Goal: Task Accomplishment & Management: Use online tool/utility

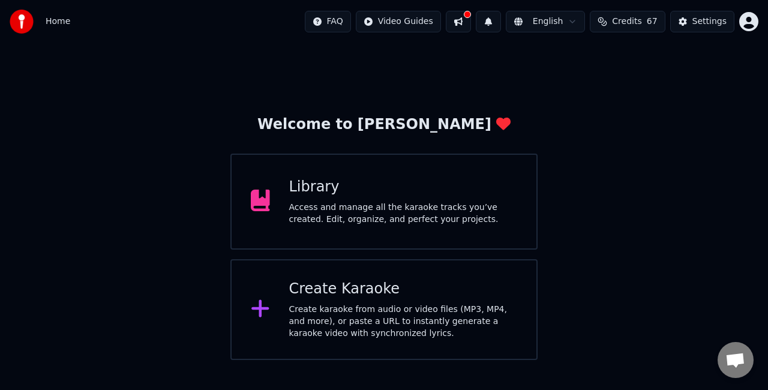
click at [339, 299] on div "Create Karaoke Create karaoke from audio or video files (MP3, MP4, and more), o…" at bounding box center [403, 309] width 229 height 60
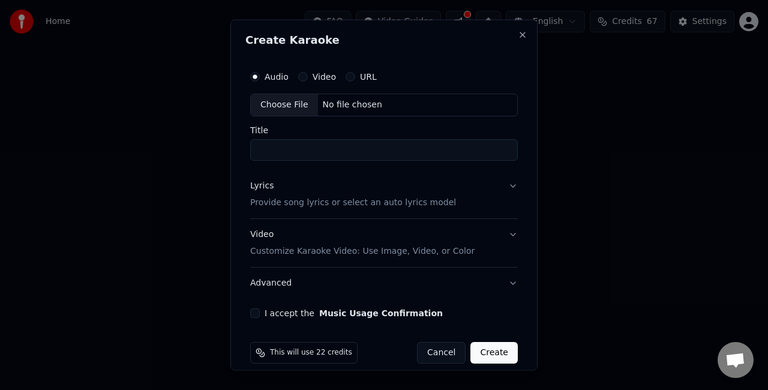
click at [291, 104] on div "Choose File" at bounding box center [284, 105] width 67 height 22
type input "**********"
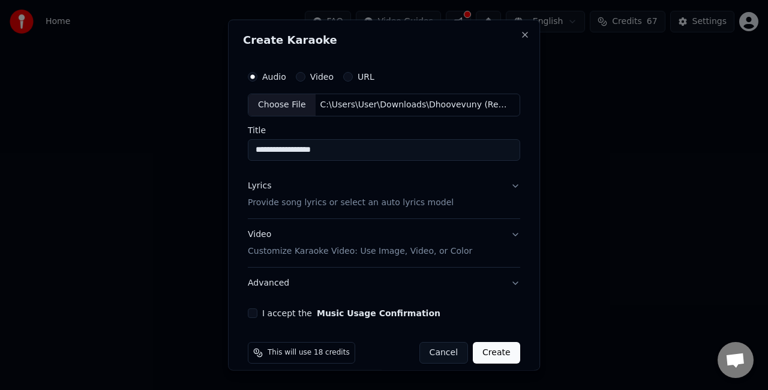
click at [474, 194] on button "Lyrics Provide song lyrics or select an auto lyrics model" at bounding box center [384, 194] width 272 height 48
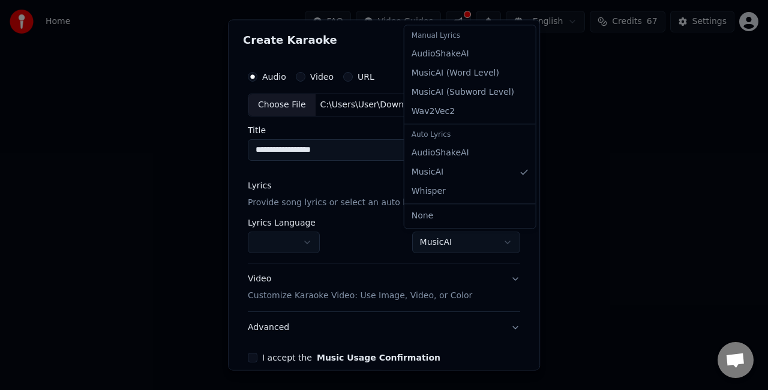
click at [434, 239] on body "**********" at bounding box center [384, 180] width 768 height 360
select select "**********"
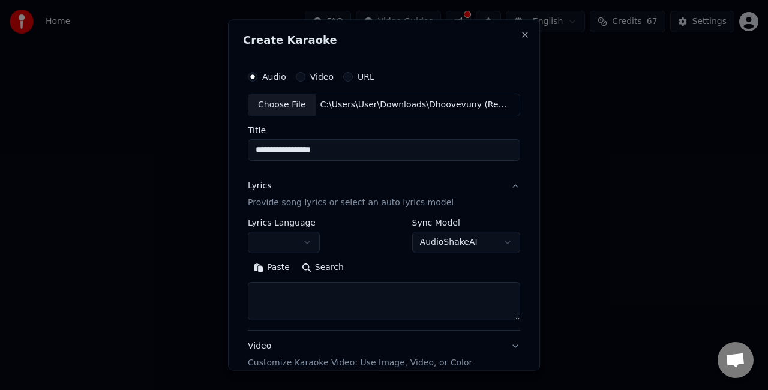
click at [277, 287] on textarea at bounding box center [384, 300] width 272 height 38
click at [271, 270] on button "Paste" at bounding box center [272, 266] width 48 height 19
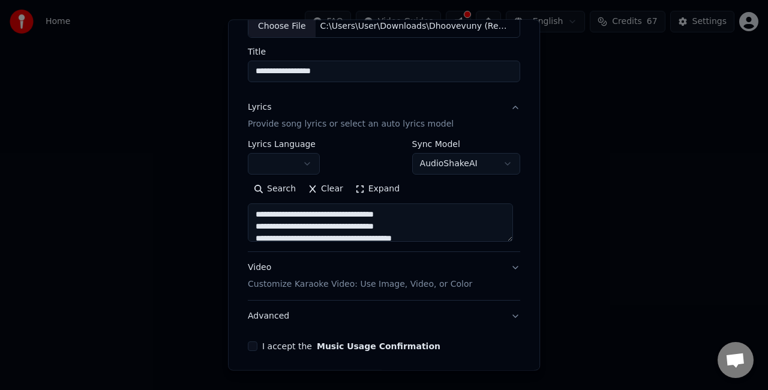
scroll to position [122, 0]
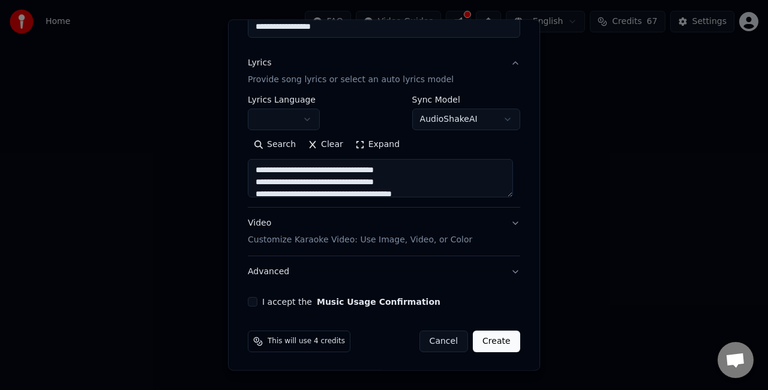
click at [500, 223] on button "Video Customize Karaoke Video: Use Image, Video, or Color" at bounding box center [384, 232] width 272 height 48
type textarea "**********"
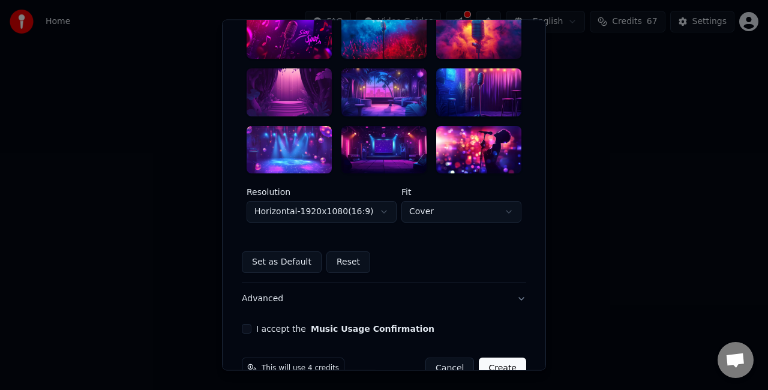
scroll to position [362, 0]
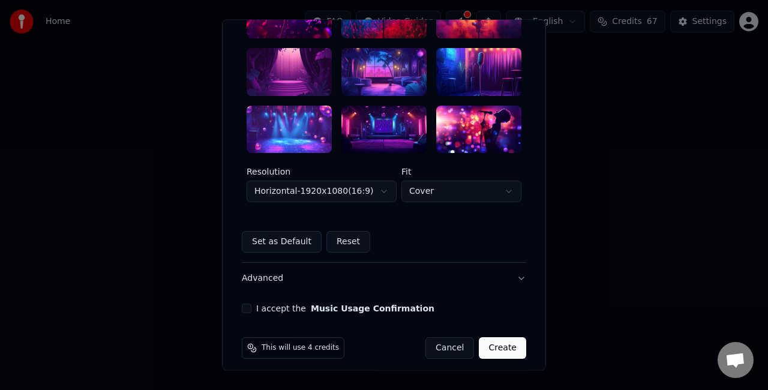
click at [277, 68] on div at bounding box center [288, 72] width 85 height 48
click at [242, 306] on button "I accept the Music Usage Confirmation" at bounding box center [247, 309] width 10 height 10
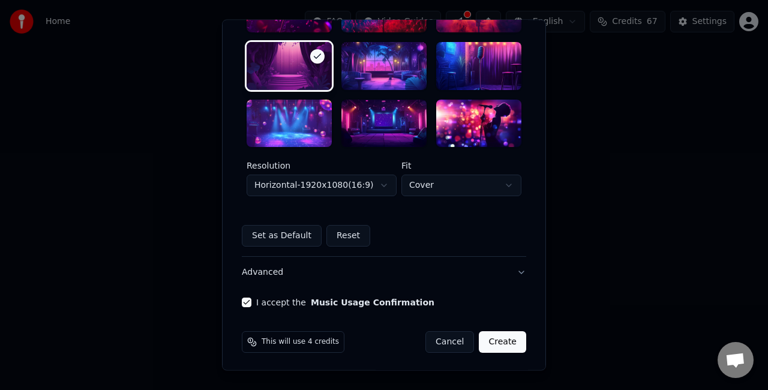
scroll to position [369, 0]
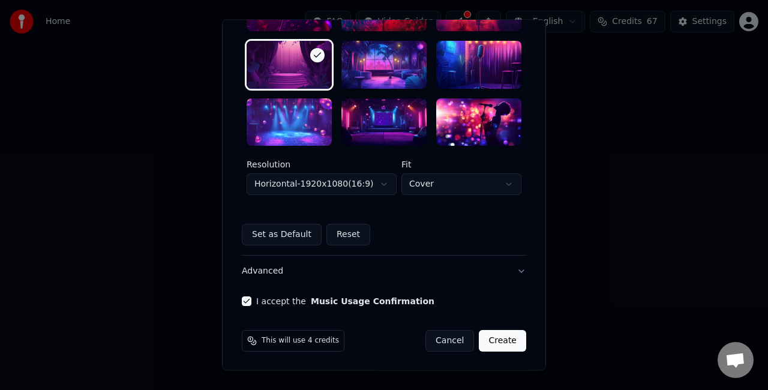
click at [371, 187] on body "**********" at bounding box center [384, 180] width 768 height 360
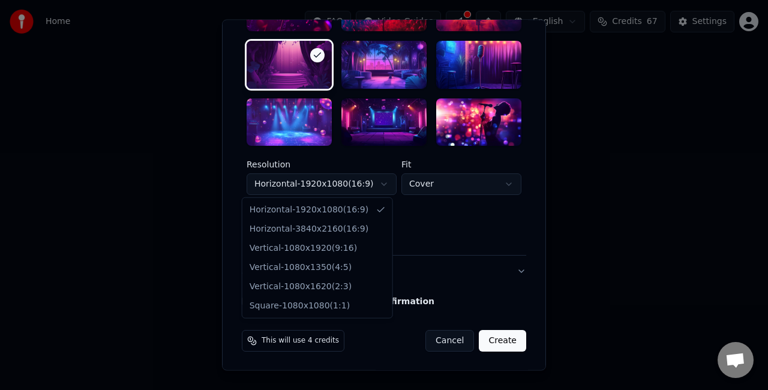
select select "*********"
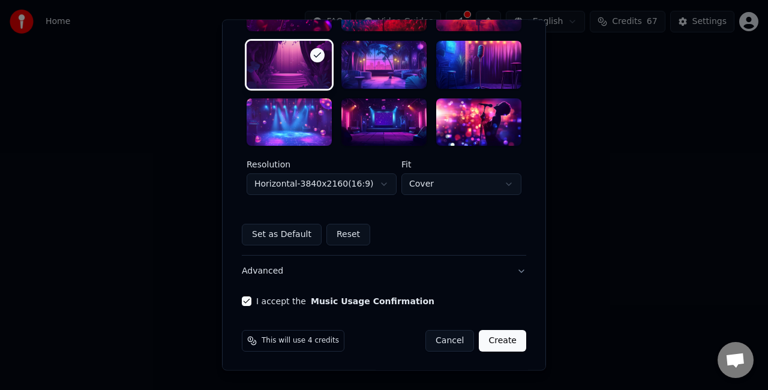
click at [417, 189] on body "**********" at bounding box center [384, 180] width 768 height 360
click at [432, 185] on body "**********" at bounding box center [384, 180] width 768 height 360
select select "****"
click at [501, 348] on button "Create" at bounding box center [502, 341] width 47 height 22
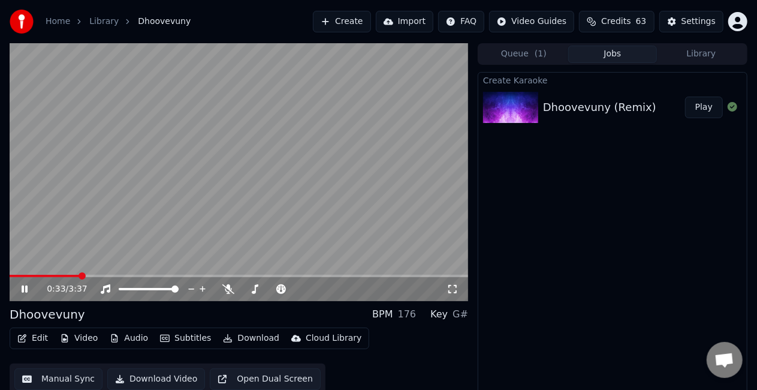
click at [26, 289] on icon at bounding box center [25, 288] width 6 height 7
click at [221, 215] on video at bounding box center [239, 172] width 459 height 258
click at [25, 275] on span at bounding box center [85, 276] width 151 height 2
click at [14, 278] on div "0:09 / 3:37" at bounding box center [239, 289] width 459 height 24
click at [14, 275] on span at bounding box center [20, 276] width 20 height 2
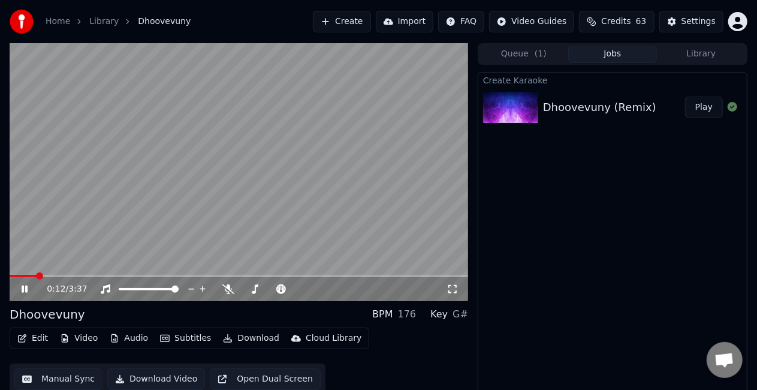
click at [224, 229] on video at bounding box center [239, 172] width 459 height 258
click at [10, 278] on span at bounding box center [13, 275] width 7 height 7
click at [23, 288] on icon at bounding box center [24, 289] width 7 height 8
click at [46, 275] on span at bounding box center [239, 276] width 459 height 2
click at [64, 276] on span at bounding box center [239, 276] width 459 height 2
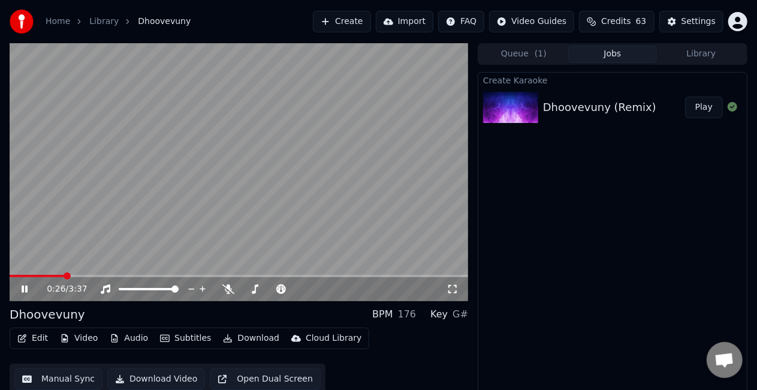
click at [54, 275] on span at bounding box center [37, 276] width 55 height 2
click at [226, 287] on icon at bounding box center [229, 289] width 12 height 10
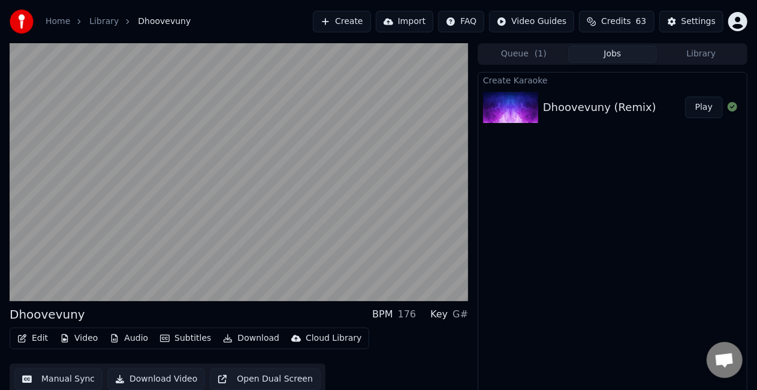
click at [245, 199] on video at bounding box center [239, 172] width 459 height 258
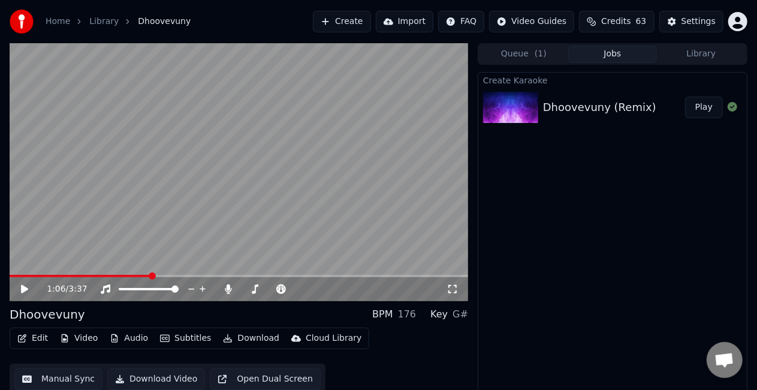
click at [206, 192] on video at bounding box center [239, 172] width 459 height 258
click at [22, 285] on icon at bounding box center [33, 289] width 28 height 10
click at [344, 19] on button "Create" at bounding box center [342, 22] width 58 height 22
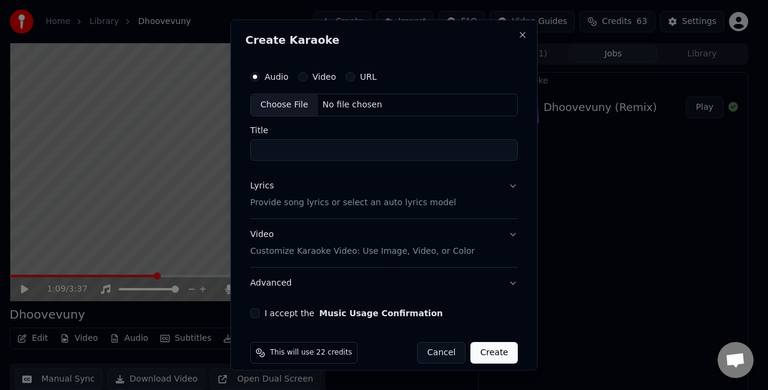
click at [296, 98] on div "Choose File" at bounding box center [284, 105] width 67 height 22
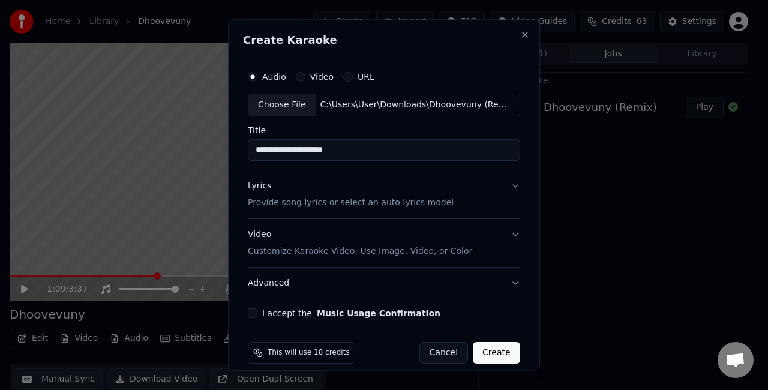
drag, startPoint x: 351, startPoint y: 150, endPoint x: 335, endPoint y: 149, distance: 16.2
click at [335, 149] on input "**********" at bounding box center [384, 150] width 272 height 22
click at [355, 151] on input "**********" at bounding box center [384, 150] width 272 height 22
drag, startPoint x: 355, startPoint y: 151, endPoint x: 303, endPoint y: 149, distance: 52.2
click at [303, 149] on input "**********" at bounding box center [384, 150] width 272 height 22
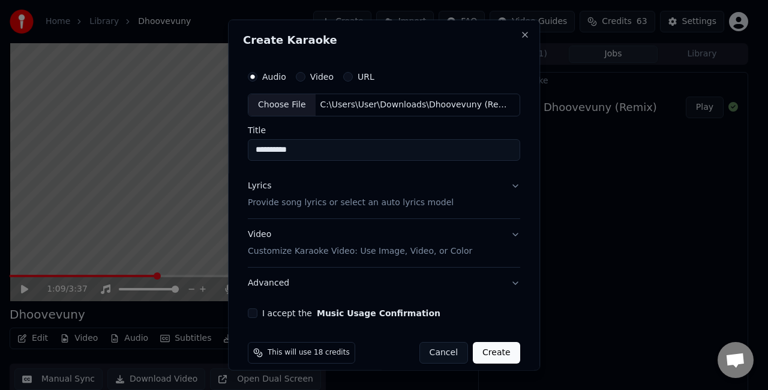
type input "**********"
click at [496, 235] on button "Video Customize Karaoke Video: Use Image, Video, or Color" at bounding box center [384, 242] width 272 height 48
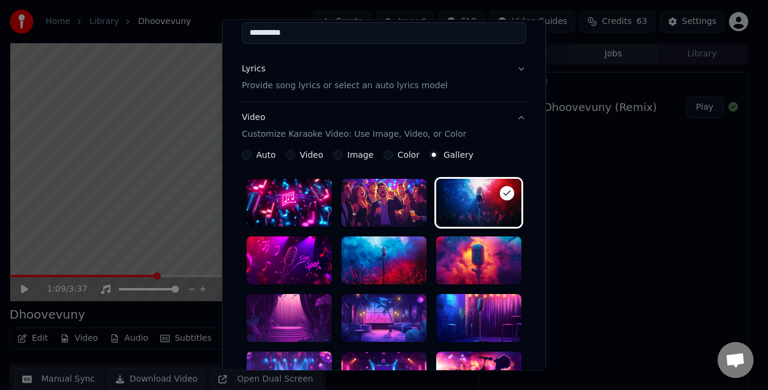
scroll to position [180, 0]
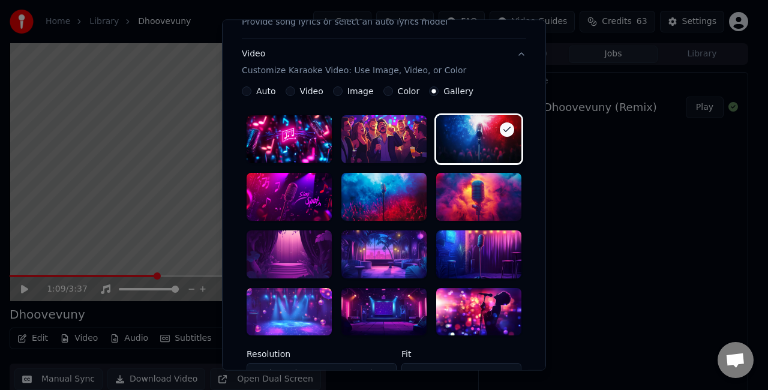
click at [305, 259] on div at bounding box center [288, 254] width 85 height 48
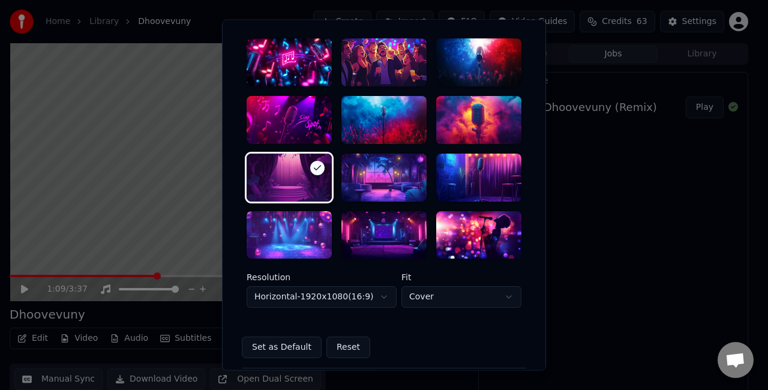
scroll to position [300, 0]
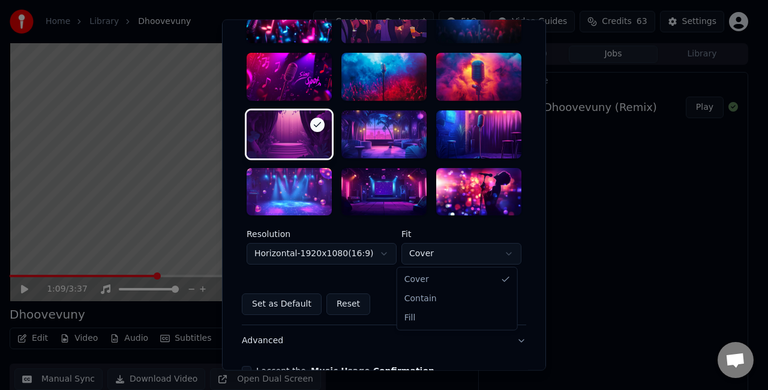
click at [422, 251] on body "**********" at bounding box center [378, 195] width 757 height 390
select select "****"
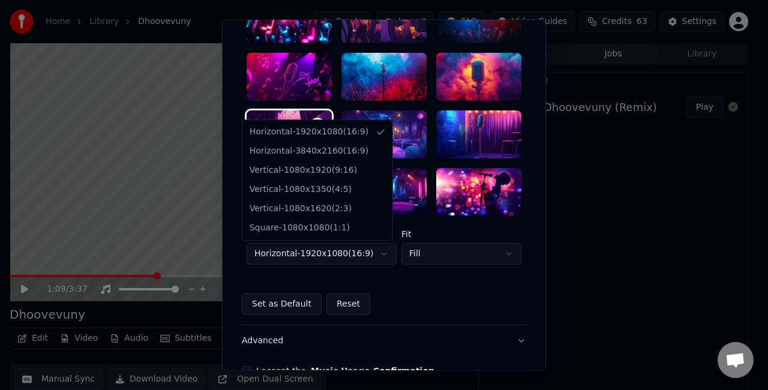
click at [371, 251] on body "**********" at bounding box center [378, 195] width 757 height 390
select select "*********"
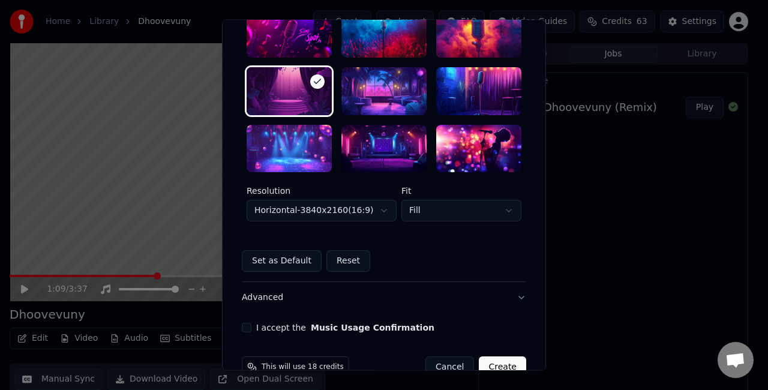
scroll to position [369, 0]
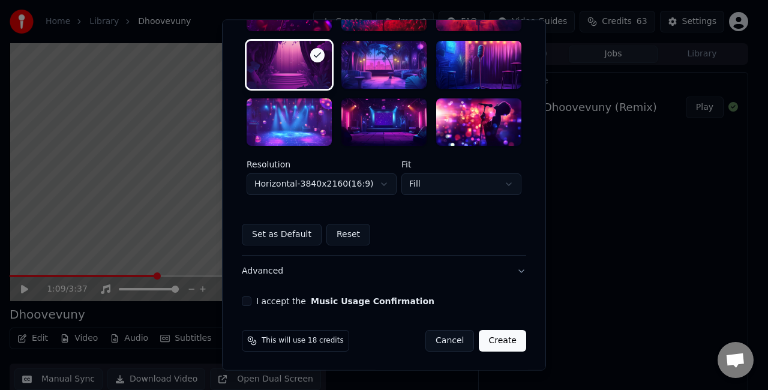
click at [242, 299] on button "I accept the Music Usage Confirmation" at bounding box center [247, 302] width 10 height 10
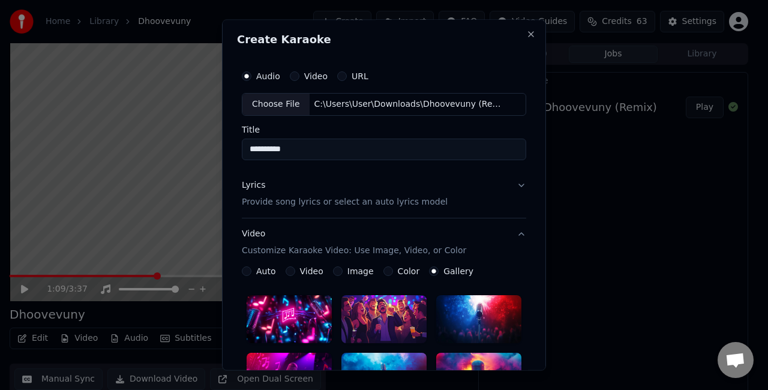
scroll to position [0, 0]
click at [519, 188] on button "Lyrics Provide song lyrics or select an auto lyrics model" at bounding box center [384, 194] width 284 height 48
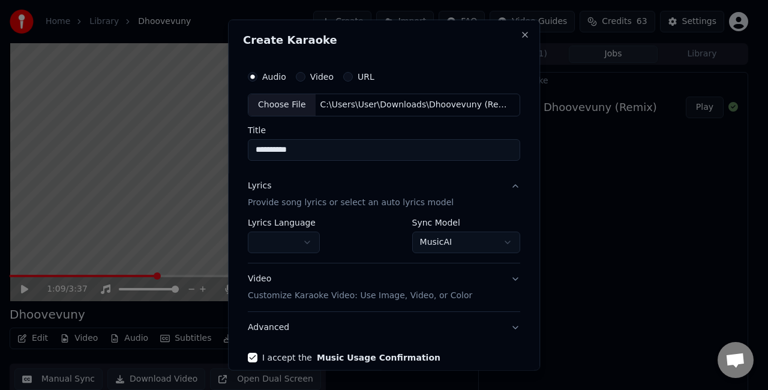
click at [435, 245] on body "**********" at bounding box center [378, 195] width 757 height 390
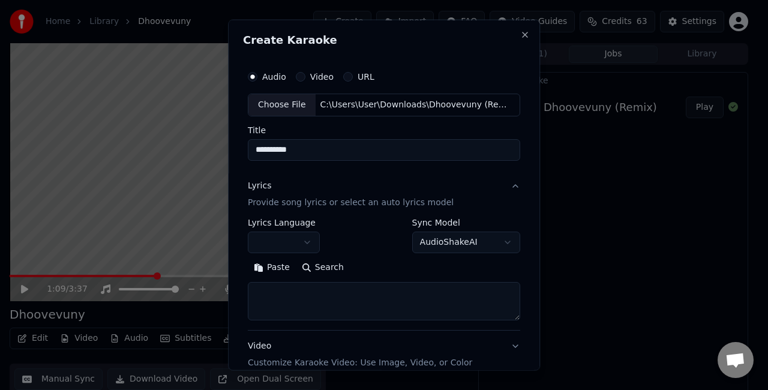
select select "**********"
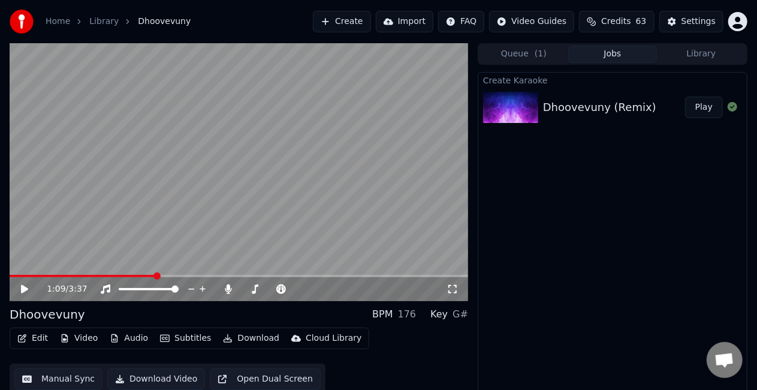
click at [355, 25] on button "Create" at bounding box center [342, 22] width 58 height 22
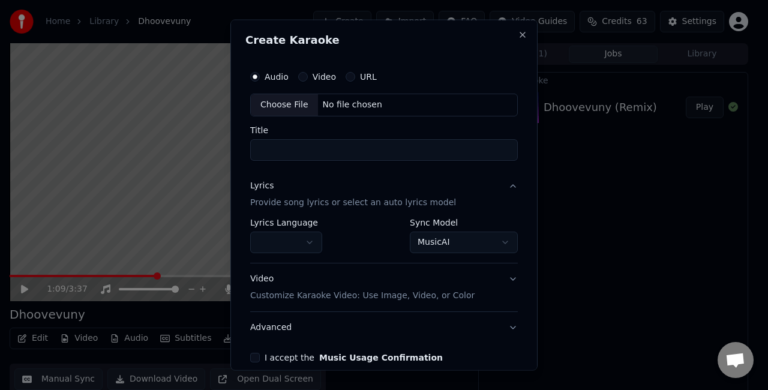
click at [302, 107] on div "Choose File" at bounding box center [284, 105] width 67 height 22
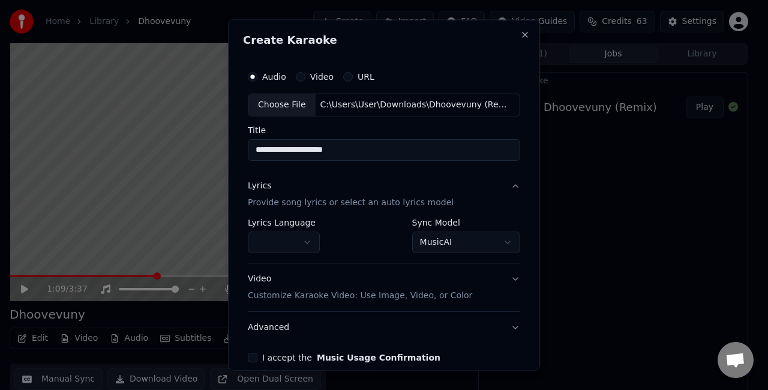
drag, startPoint x: 366, startPoint y: 151, endPoint x: 299, endPoint y: 149, distance: 66.6
click at [299, 149] on input "**********" at bounding box center [384, 150] width 272 height 22
type input "**********"
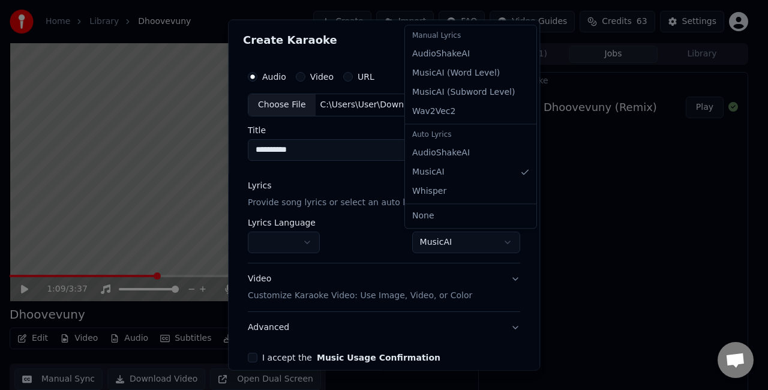
click at [417, 240] on body "**********" at bounding box center [378, 195] width 757 height 390
select select "**********"
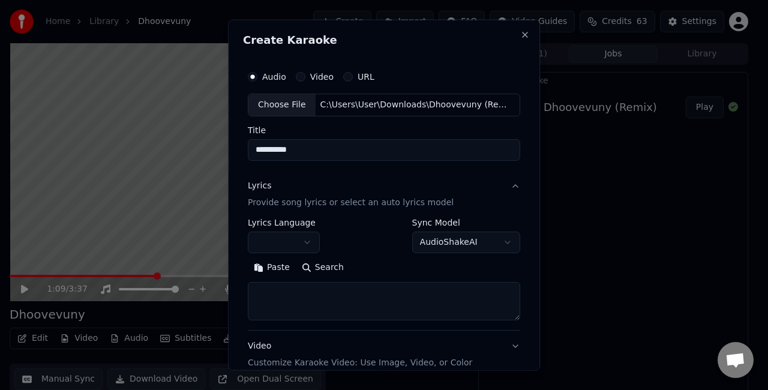
click at [312, 291] on textarea at bounding box center [384, 300] width 272 height 38
paste textarea "**********"
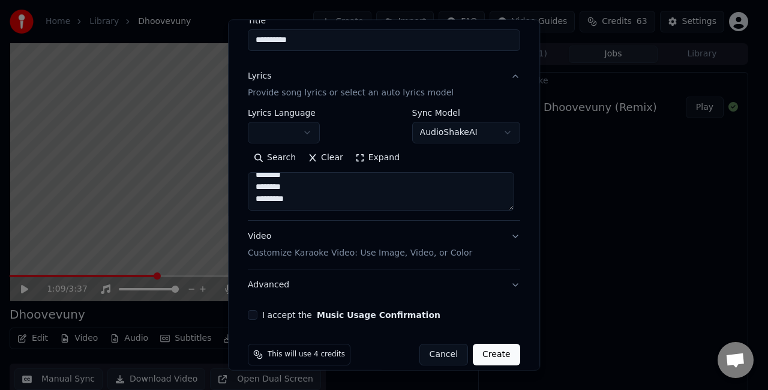
scroll to position [122, 0]
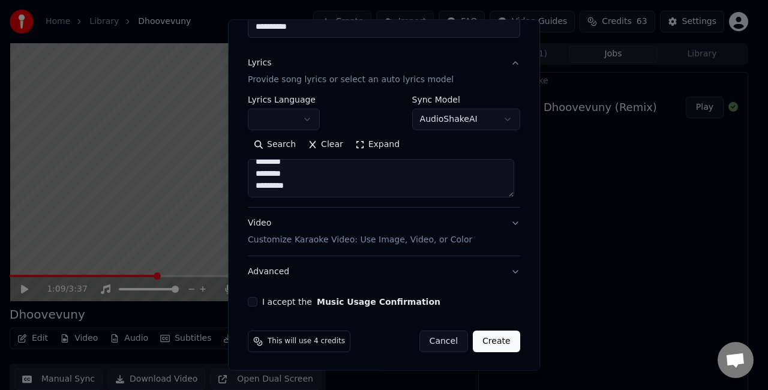
type textarea "**********"
click at [508, 220] on button "Video Customize Karaoke Video: Use Image, Video, or Color" at bounding box center [384, 232] width 272 height 48
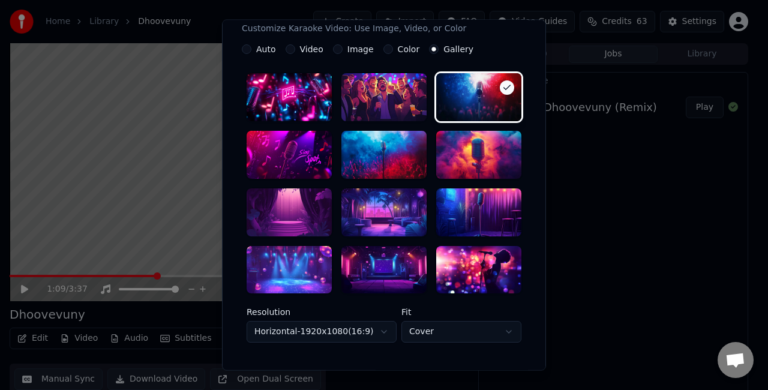
scroll to position [242, 0]
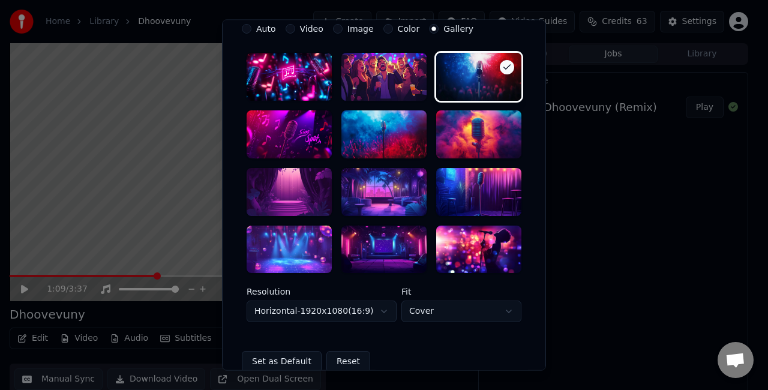
click at [282, 186] on div at bounding box center [288, 192] width 85 height 48
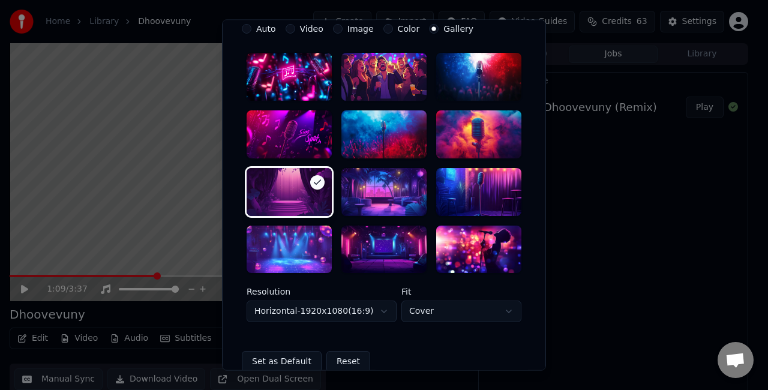
click at [429, 313] on body "**********" at bounding box center [378, 195] width 757 height 390
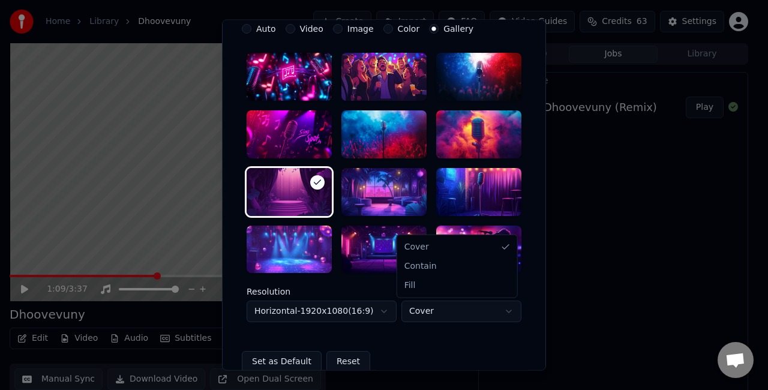
select select "****"
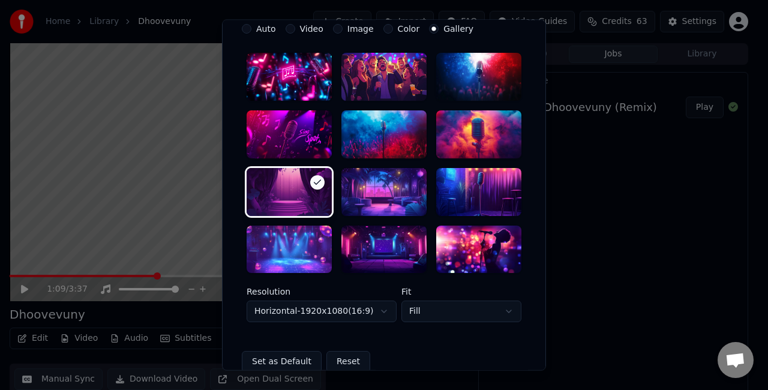
click at [372, 309] on body "**********" at bounding box center [378, 195] width 757 height 390
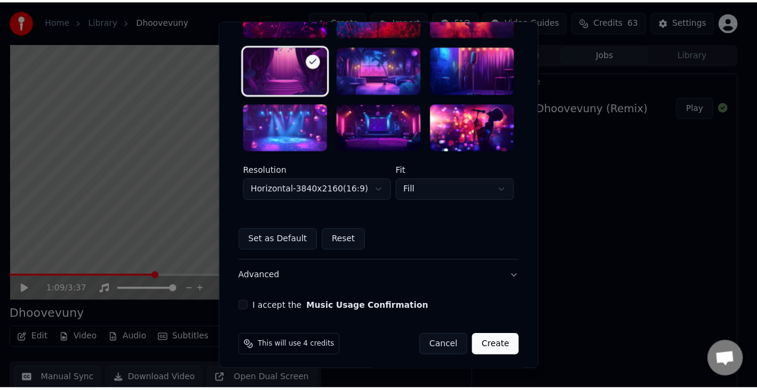
scroll to position [369, 0]
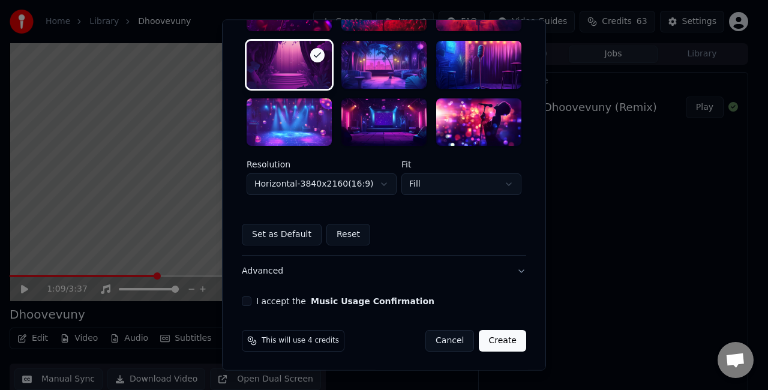
click at [243, 297] on button "I accept the Music Usage Confirmation" at bounding box center [247, 302] width 10 height 10
click at [499, 339] on button "Create" at bounding box center [502, 341] width 47 height 22
select select "*********"
select select "*****"
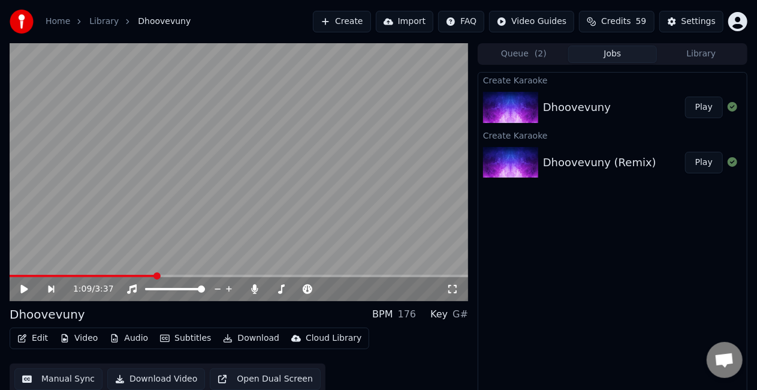
click at [25, 288] on icon at bounding box center [24, 289] width 7 height 8
click at [24, 278] on div "1:09 / 3:37" at bounding box center [239, 289] width 459 height 24
click at [695, 108] on button "Play" at bounding box center [705, 108] width 38 height 22
click at [34, 276] on span at bounding box center [239, 276] width 459 height 2
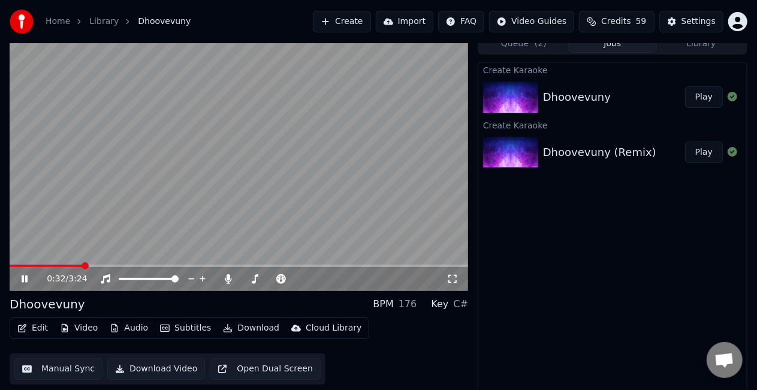
scroll to position [13, 0]
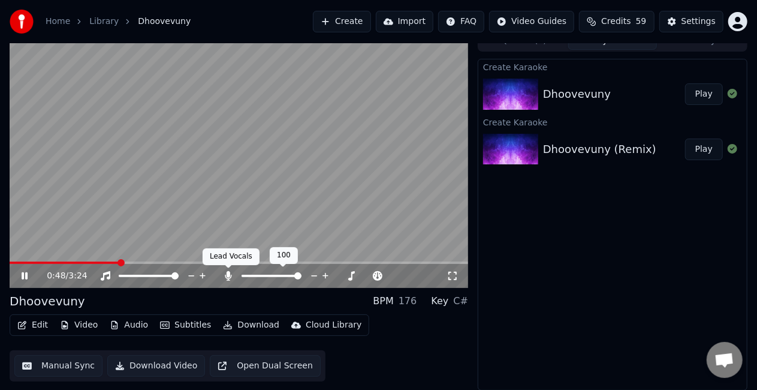
click at [226, 276] on icon at bounding box center [229, 276] width 7 height 10
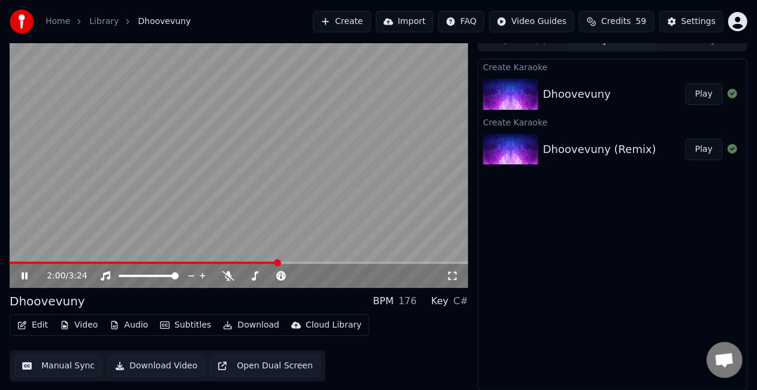
click at [278, 261] on span at bounding box center [239, 262] width 459 height 2
click at [224, 275] on icon at bounding box center [229, 276] width 12 height 10
click at [300, 261] on span at bounding box center [182, 262] width 344 height 2
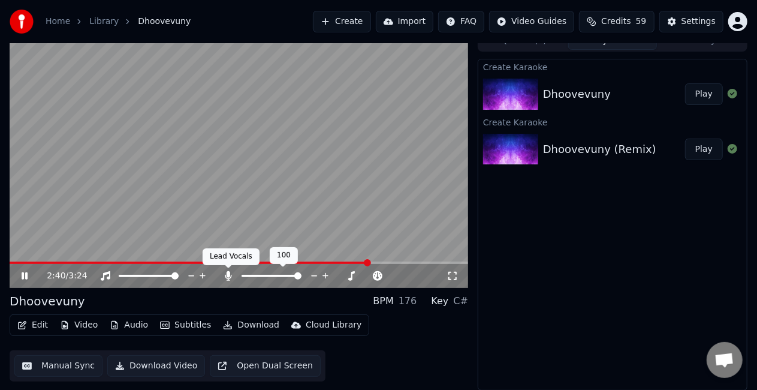
click at [227, 273] on icon at bounding box center [229, 276] width 7 height 10
click at [410, 261] on span at bounding box center [239, 262] width 459 height 2
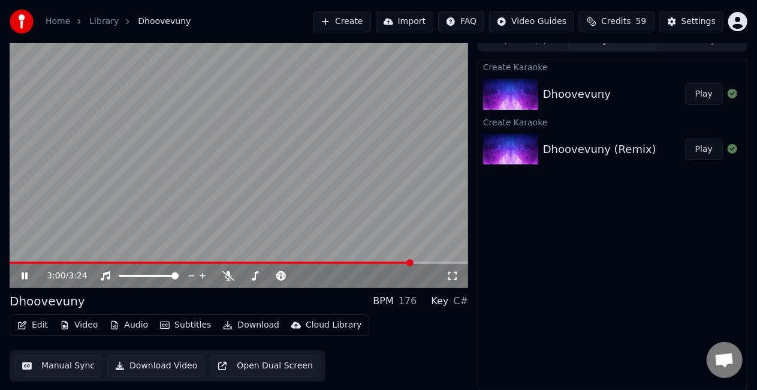
click at [401, 261] on span at bounding box center [212, 262] width 404 height 2
click at [395, 262] on span at bounding box center [203, 262] width 386 height 2
click at [229, 277] on icon at bounding box center [229, 276] width 12 height 10
click at [343, 178] on video at bounding box center [239, 159] width 459 height 258
click at [321, 176] on video at bounding box center [239, 159] width 459 height 258
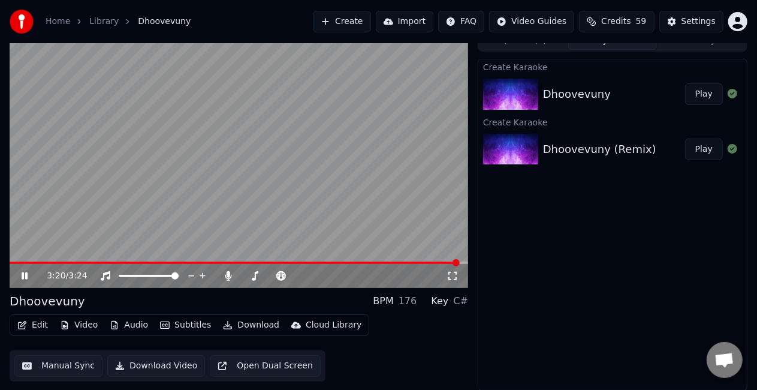
click at [65, 362] on button "Manual Sync" at bounding box center [58, 366] width 88 height 22
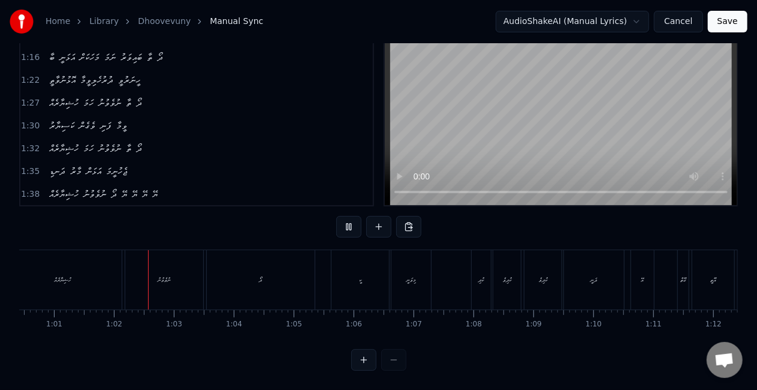
scroll to position [0, 3652]
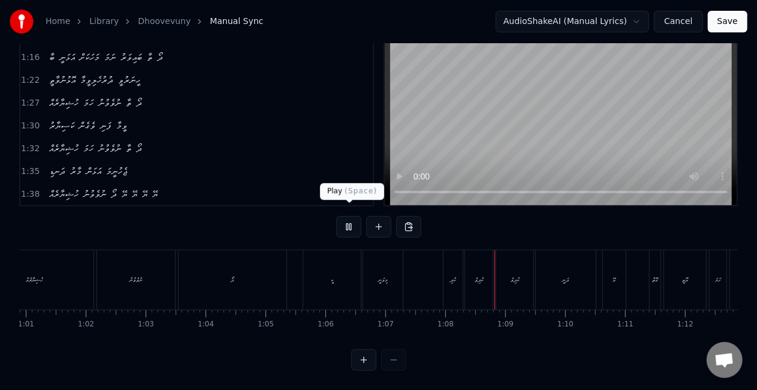
click at [348, 217] on button at bounding box center [348, 227] width 25 height 22
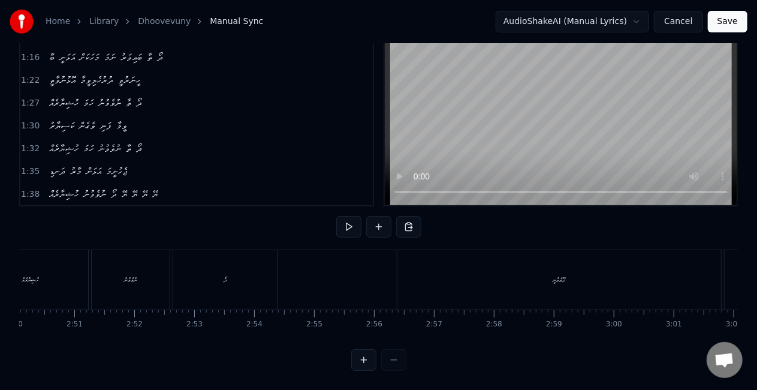
scroll to position [0, 10215]
click at [530, 275] on div "ދޫވެވުނީ" at bounding box center [545, 279] width 324 height 59
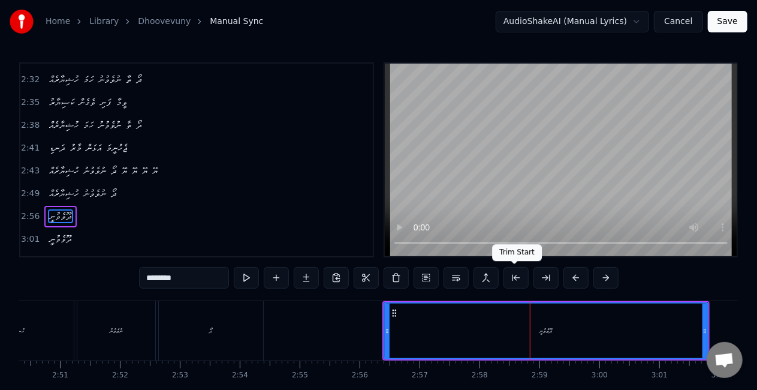
scroll to position [569, 0]
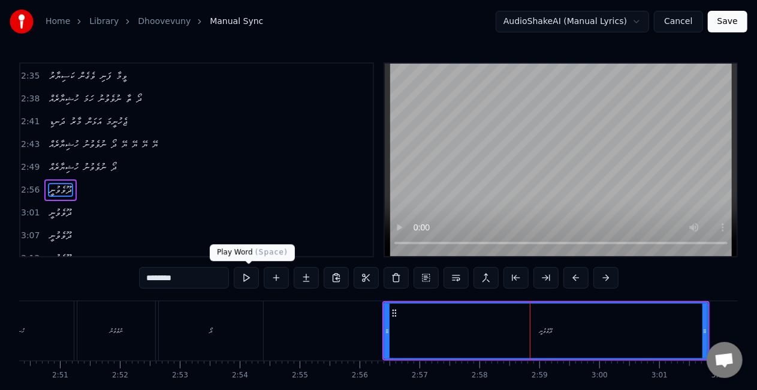
click at [250, 277] on button at bounding box center [246, 278] width 25 height 22
click at [234, 267] on button at bounding box center [246, 278] width 25 height 22
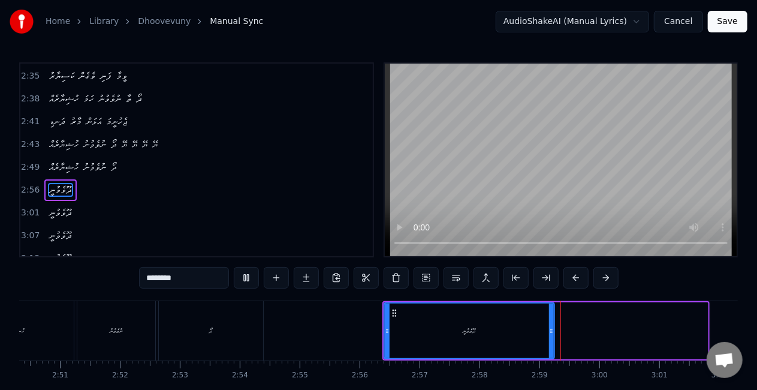
drag, startPoint x: 701, startPoint y: 332, endPoint x: 550, endPoint y: 319, distance: 151.1
click at [550, 319] on div at bounding box center [551, 330] width 5 height 55
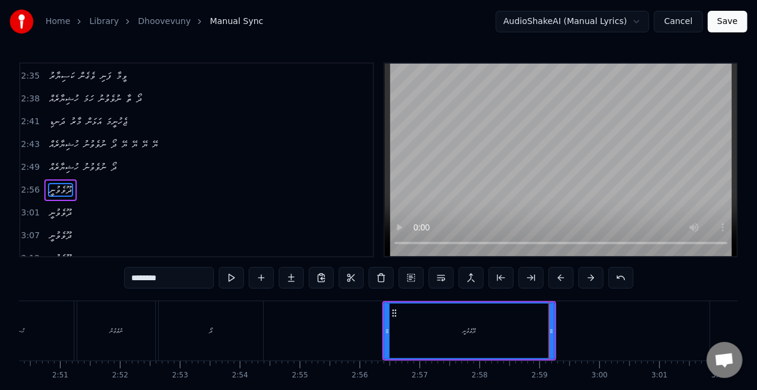
click at [219, 267] on button at bounding box center [231, 278] width 25 height 22
drag, startPoint x: 551, startPoint y: 329, endPoint x: 521, endPoint y: 321, distance: 31.1
click at [522, 323] on div at bounding box center [524, 330] width 5 height 55
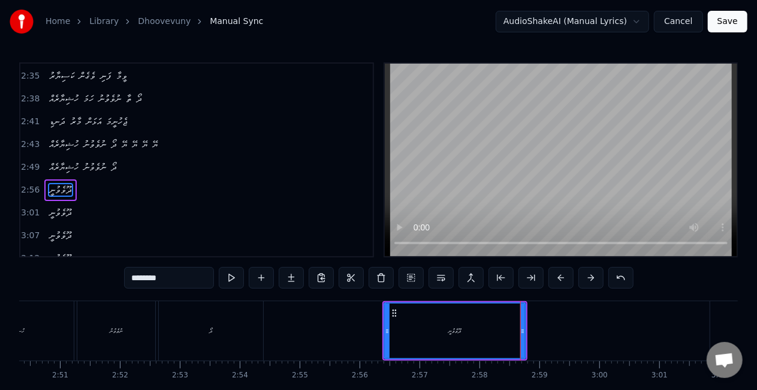
click at [219, 267] on button at bounding box center [231, 278] width 25 height 22
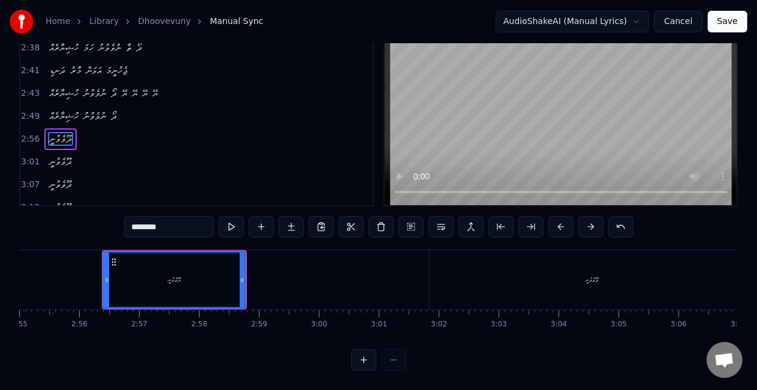
scroll to position [0, 10517]
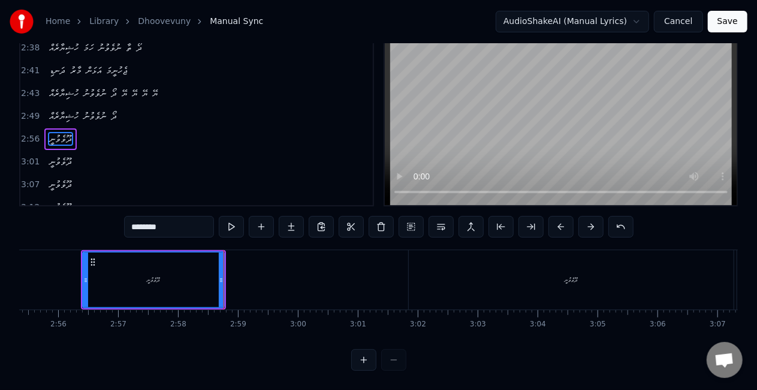
click at [602, 281] on div "ދޫވެވުނީ" at bounding box center [571, 279] width 325 height 59
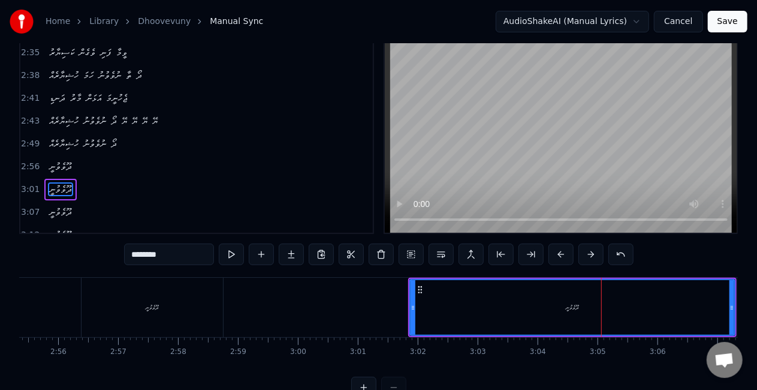
scroll to position [61, 0]
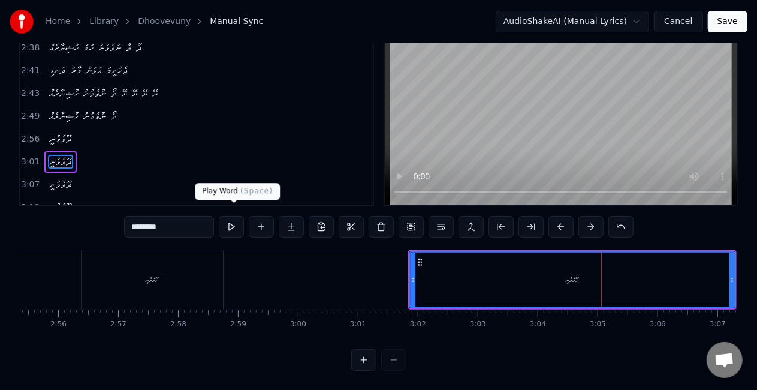
click at [231, 223] on button at bounding box center [231, 227] width 25 height 22
click at [238, 216] on button at bounding box center [231, 227] width 25 height 22
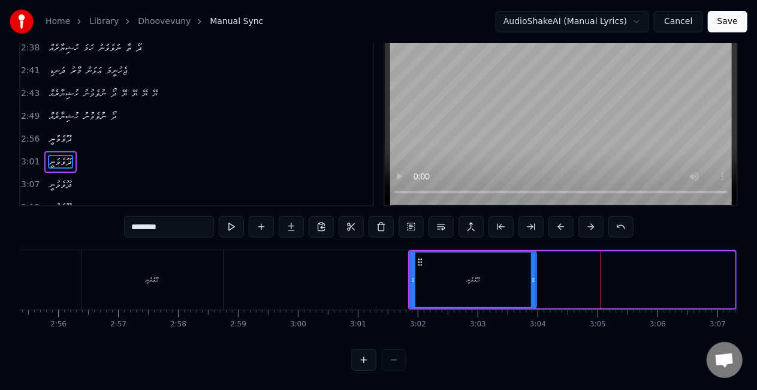
drag, startPoint x: 731, startPoint y: 275, endPoint x: 533, endPoint y: 261, distance: 199.0
click at [533, 261] on div at bounding box center [533, 279] width 5 height 55
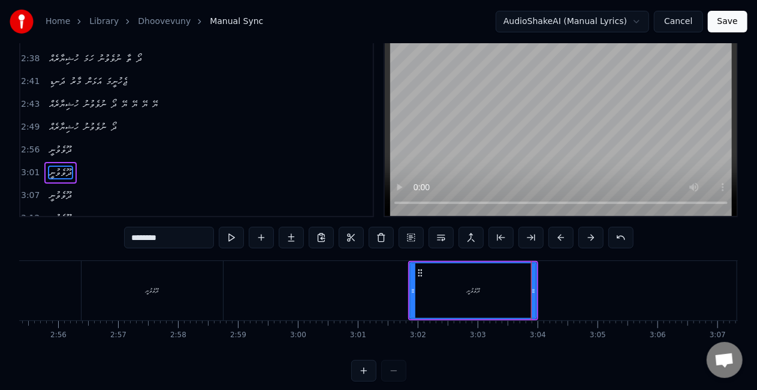
scroll to position [5, 0]
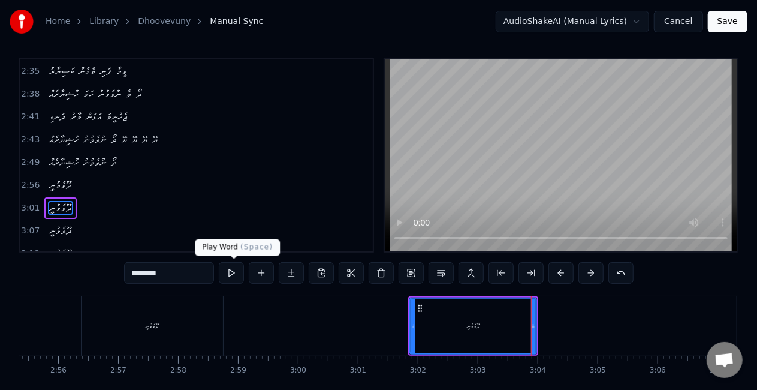
click at [236, 277] on button at bounding box center [231, 273] width 25 height 22
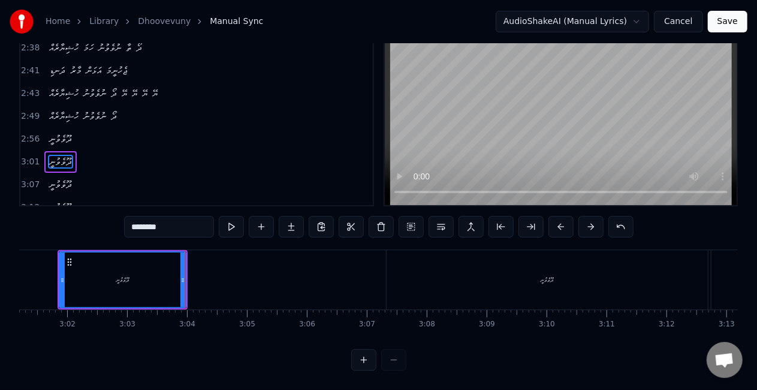
scroll to position [0, 10854]
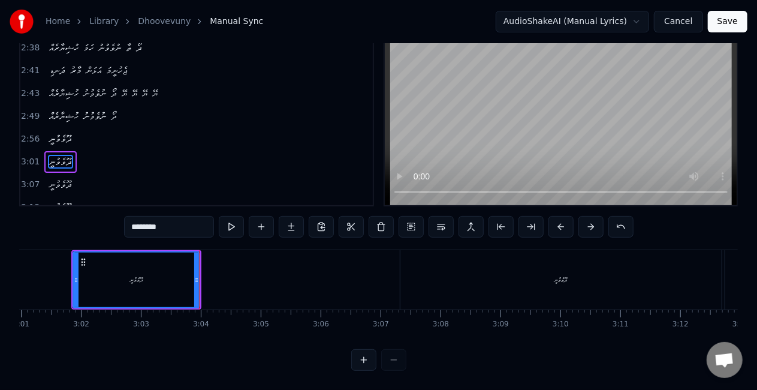
click at [557, 277] on div "ދޫވެވުނީ" at bounding box center [561, 279] width 321 height 59
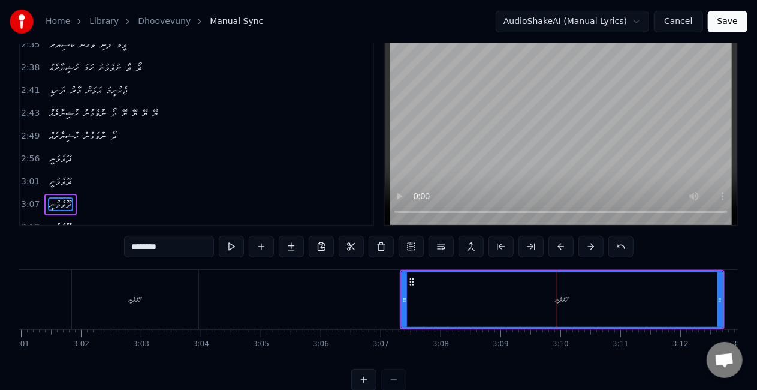
scroll to position [28, 0]
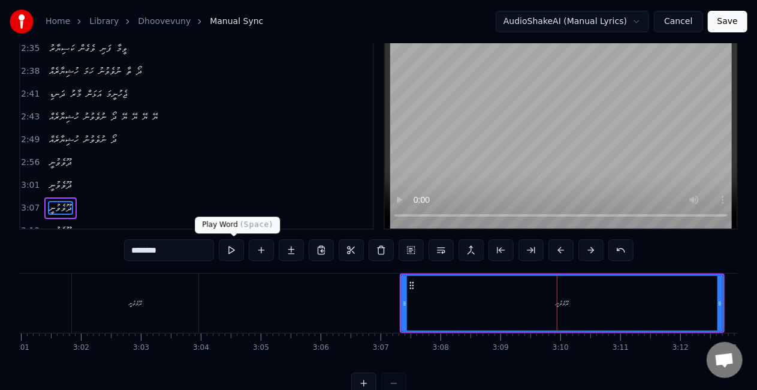
click at [229, 257] on button at bounding box center [231, 250] width 25 height 22
click at [232, 249] on button at bounding box center [231, 250] width 25 height 22
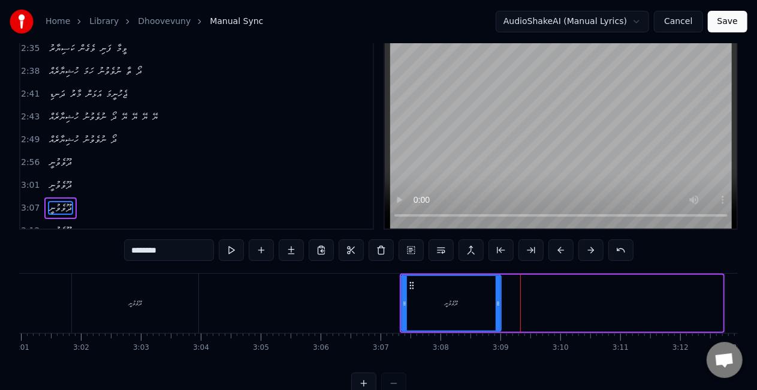
drag, startPoint x: 718, startPoint y: 301, endPoint x: 497, endPoint y: 301, distance: 221.9
click at [497, 301] on icon at bounding box center [498, 304] width 5 height 10
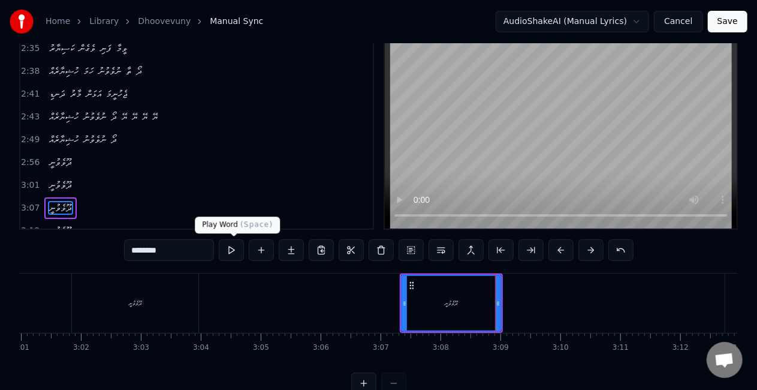
click at [228, 257] on button at bounding box center [231, 250] width 25 height 22
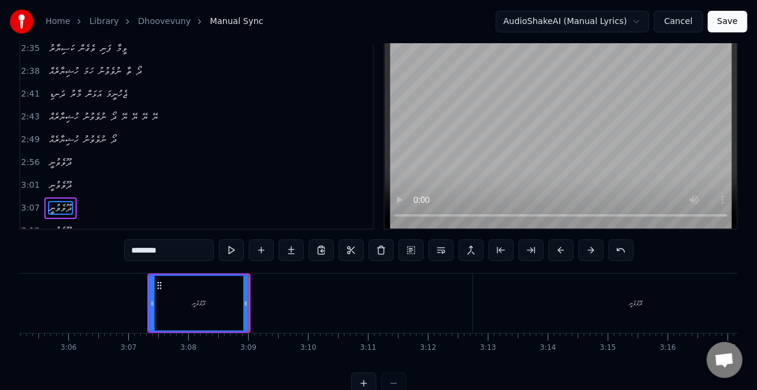
scroll to position [0, 11121]
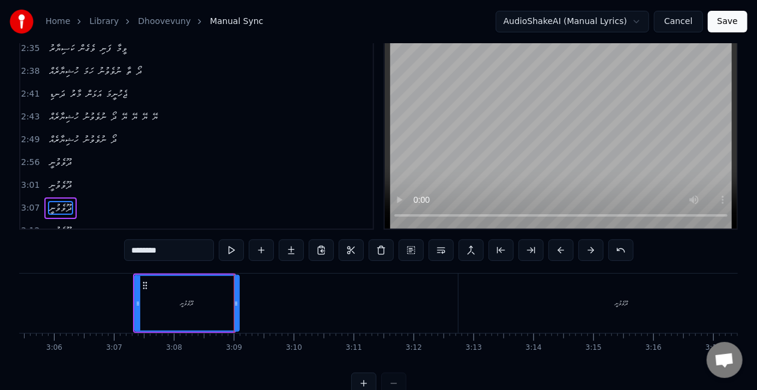
drag, startPoint x: 232, startPoint y: 306, endPoint x: 239, endPoint y: 308, distance: 7.6
click at [239, 308] on div at bounding box center [236, 303] width 5 height 55
click at [236, 254] on button at bounding box center [231, 250] width 25 height 22
click at [620, 316] on div "ދޫވެވުނީ" at bounding box center [622, 302] width 326 height 59
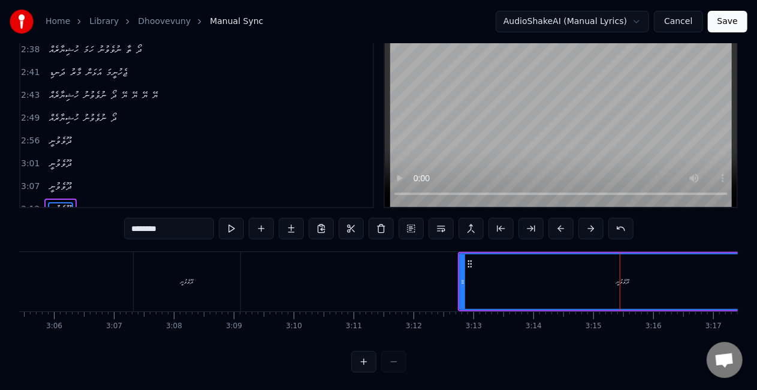
scroll to position [50, 0]
click at [235, 223] on button at bounding box center [231, 228] width 25 height 22
click at [235, 226] on button at bounding box center [231, 228] width 25 height 22
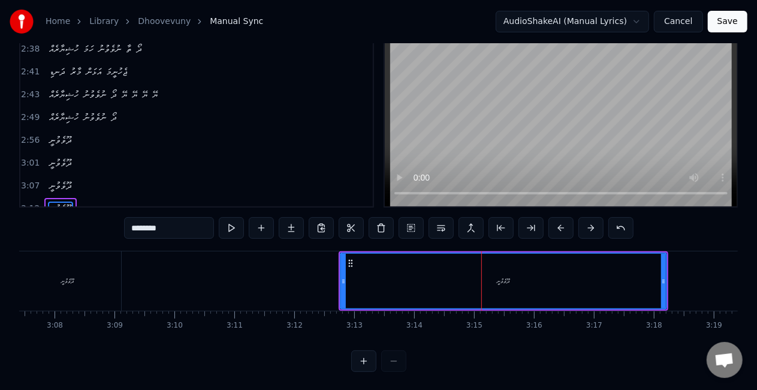
scroll to position [0, 11246]
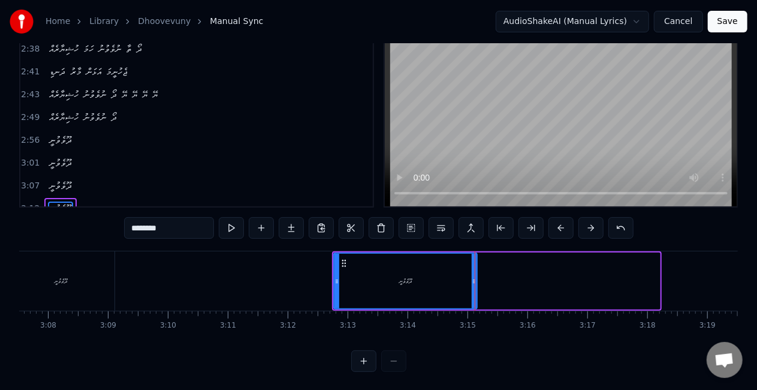
drag, startPoint x: 659, startPoint y: 295, endPoint x: 476, endPoint y: 285, distance: 183.2
click at [476, 285] on div at bounding box center [474, 281] width 5 height 55
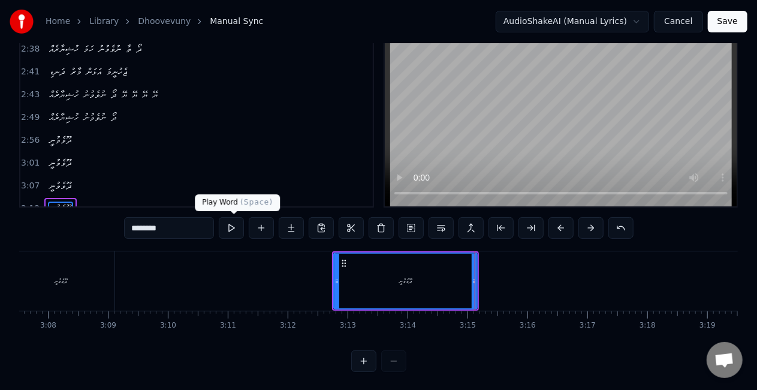
click at [234, 227] on button at bounding box center [231, 228] width 25 height 22
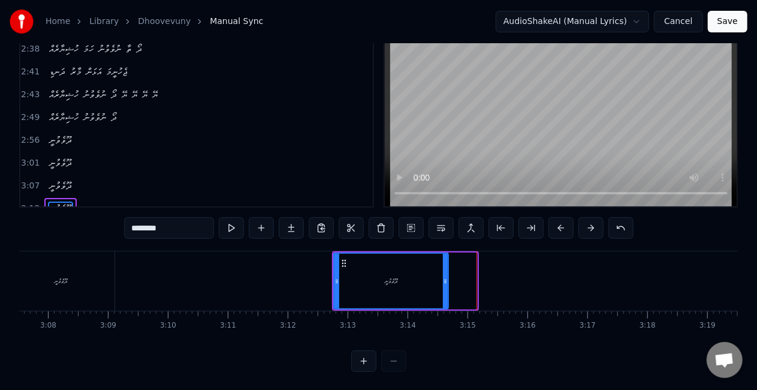
drag, startPoint x: 474, startPoint y: 284, endPoint x: 445, endPoint y: 277, distance: 29.7
click at [445, 277] on icon at bounding box center [445, 281] width 5 height 10
click at [233, 228] on button at bounding box center [231, 228] width 25 height 22
click at [727, 18] on button "Save" at bounding box center [728, 22] width 40 height 22
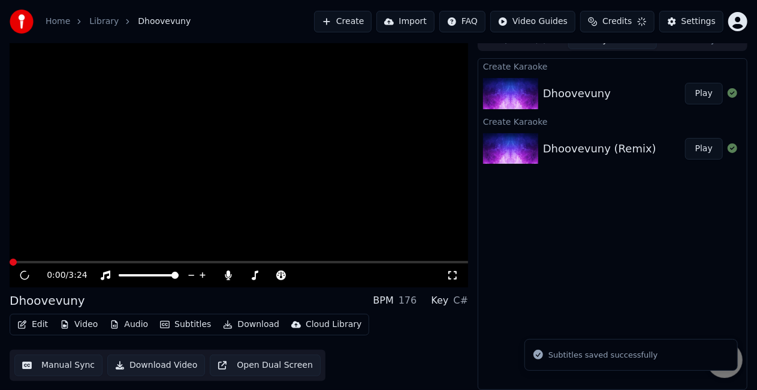
scroll to position [13, 0]
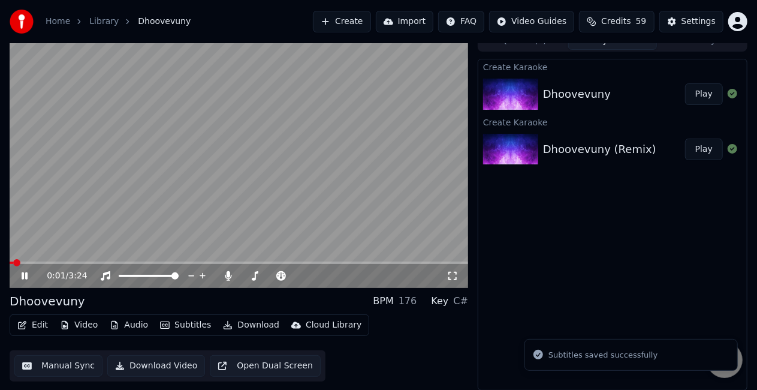
click at [699, 91] on button "Play" at bounding box center [705, 94] width 38 height 22
click at [389, 260] on video at bounding box center [239, 159] width 459 height 258
click at [383, 260] on video at bounding box center [239, 159] width 459 height 258
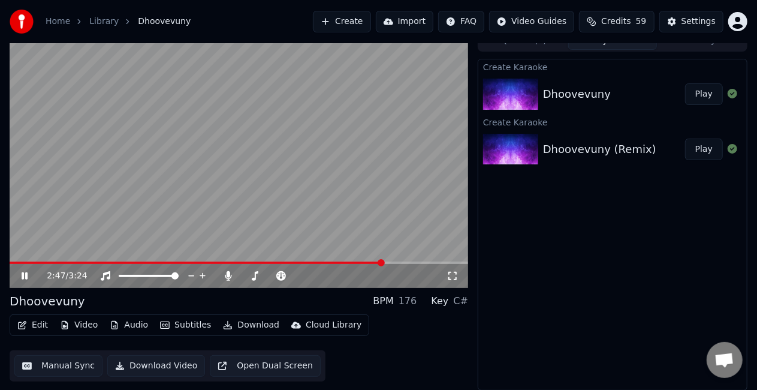
click at [384, 261] on span at bounding box center [239, 262] width 459 height 2
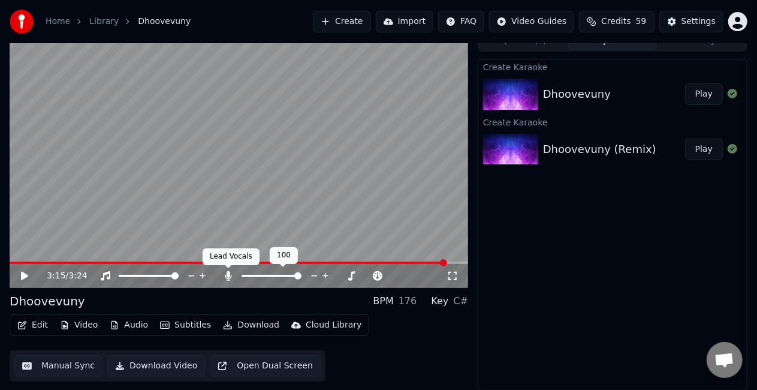
click at [230, 278] on icon at bounding box center [229, 276] width 7 height 10
click at [191, 263] on span at bounding box center [228, 262] width 437 height 2
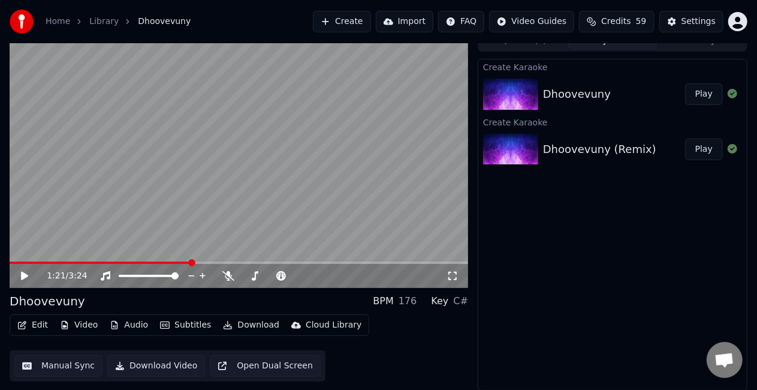
click at [233, 212] on video at bounding box center [239, 159] width 459 height 258
click at [239, 327] on button "Download" at bounding box center [251, 325] width 66 height 17
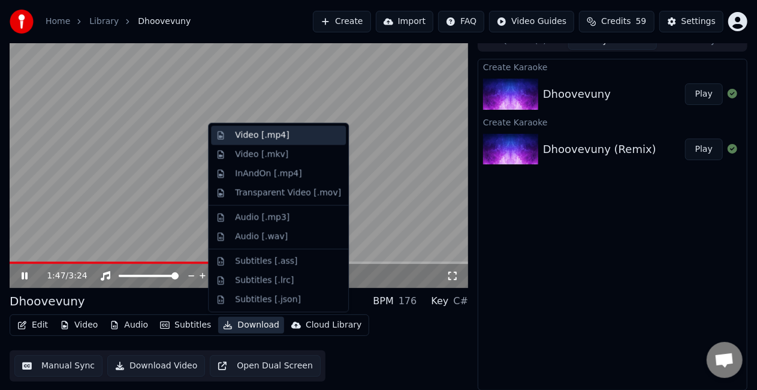
click at [267, 143] on div "Video [.mp4]" at bounding box center [278, 135] width 135 height 19
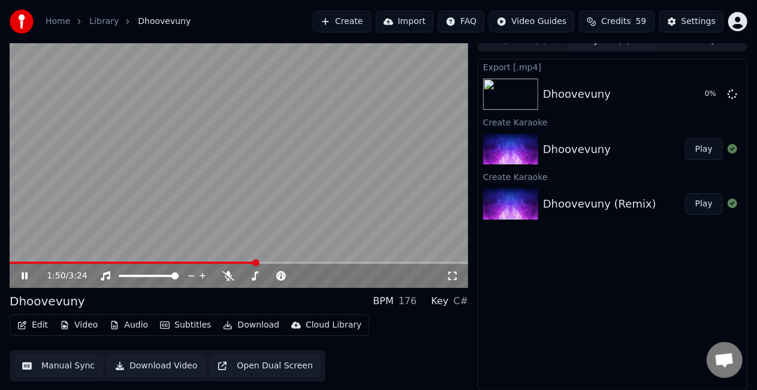
click at [27, 278] on icon at bounding box center [25, 275] width 6 height 7
